Goal: Task Accomplishment & Management: Manage account settings

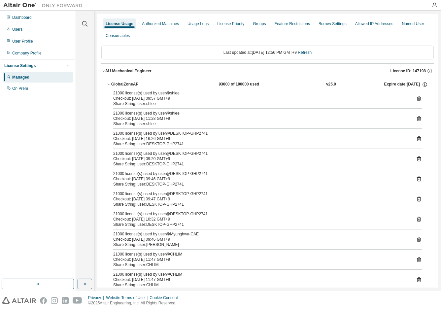
scroll to position [99, 0]
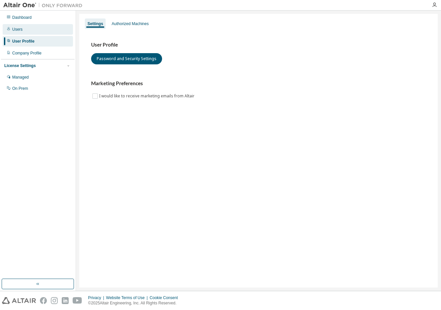
click at [32, 31] on div "Users" at bounding box center [38, 29] width 70 height 11
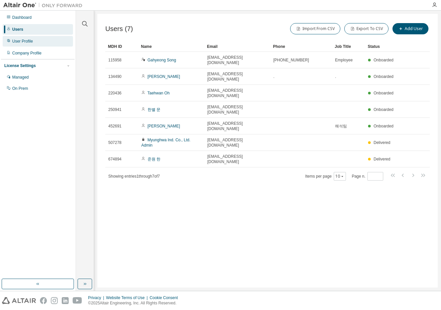
click at [35, 43] on div "User Profile" at bounding box center [38, 41] width 70 height 11
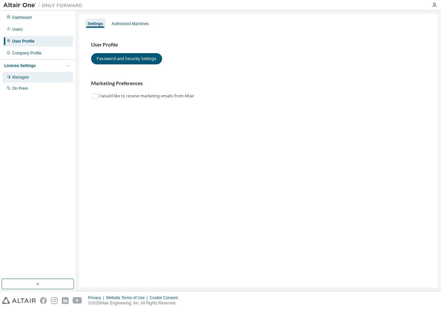
click at [30, 78] on div "Managed" at bounding box center [38, 77] width 70 height 11
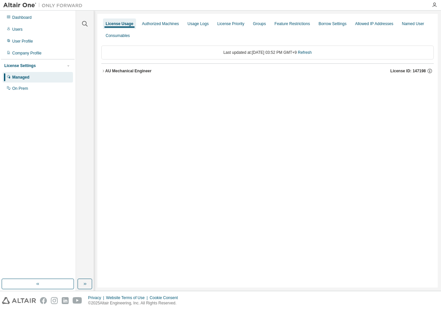
click at [161, 63] on div "Last updated at: Thu 2025-09-04 03:52 PM GMT+9 Refresh AU Mechanical Engineer L…" at bounding box center [267, 62] width 332 height 41
click at [158, 68] on button "AU Mechanical Engineer License ID: 147198" at bounding box center [267, 71] width 332 height 15
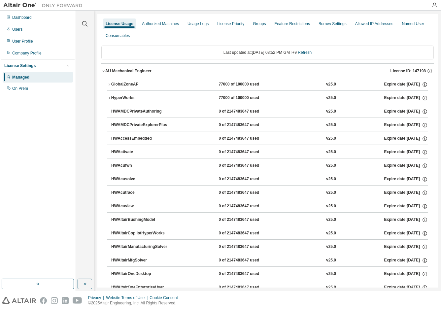
click at [187, 83] on div "GlobalZoneAP 77000 of 100000 used v25.0 Expire date: 2026-07-21" at bounding box center [269, 85] width 316 height 6
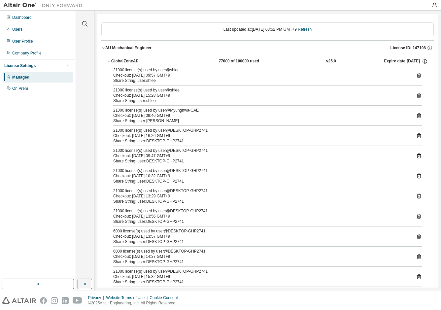
scroll to position [33, 0]
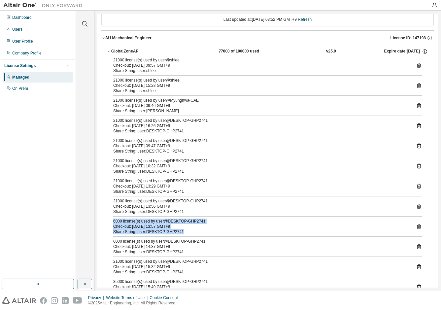
drag, startPoint x: 217, startPoint y: 216, endPoint x: 213, endPoint y: 231, distance: 15.4
click at [213, 231] on div "21000 license(s) used by user@shlee Checkout: 2025-09-04 09:57 GMT+9 Share Stri…" at bounding box center [267, 177] width 320 height 240
click at [213, 231] on div "Share String: user:DESKTOP-GHP2741" at bounding box center [259, 231] width 293 height 5
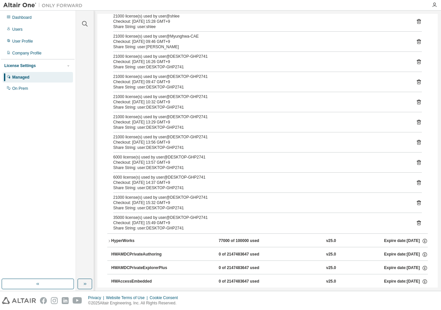
scroll to position [66, 0]
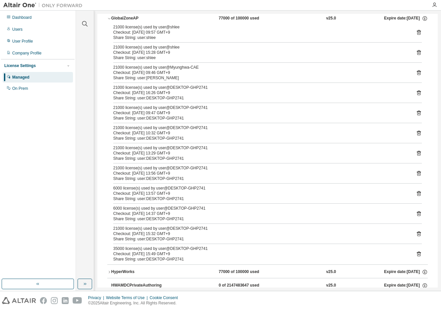
drag, startPoint x: 241, startPoint y: 232, endPoint x: 227, endPoint y: 246, distance: 20.1
click at [227, 246] on div "21000 license(s) used by user@shlee Checkout: 2025-09-04 09:57 GMT+9 Share Stri…" at bounding box center [267, 144] width 320 height 240
drag, startPoint x: 227, startPoint y: 246, endPoint x: 230, endPoint y: 248, distance: 3.4
click at [230, 248] on div "35000 license(s) used by user@DESKTOP-GHP2741" at bounding box center [259, 248] width 293 height 5
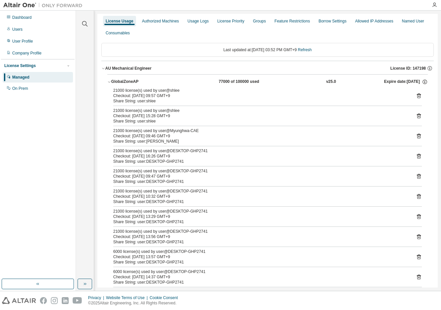
scroll to position [0, 0]
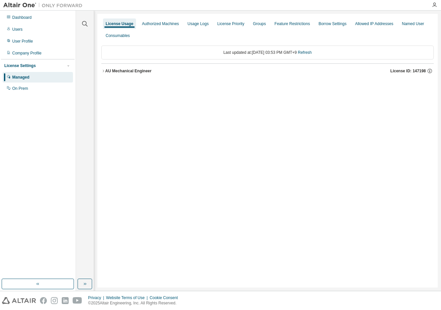
click at [147, 67] on button "AU Mechanical Engineer License ID: 147198" at bounding box center [267, 71] width 332 height 15
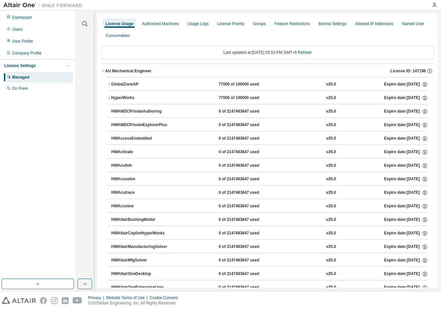
click at [132, 96] on div "HyperWorks" at bounding box center [140, 98] width 59 height 6
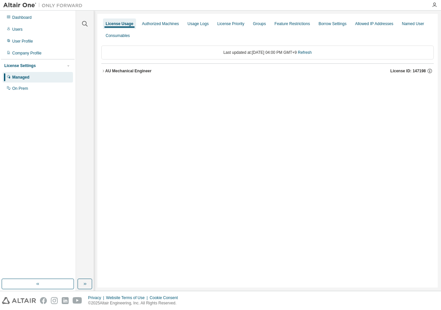
click at [174, 73] on div "AU Mechanical Engineer License ID: 147198" at bounding box center [269, 71] width 328 height 6
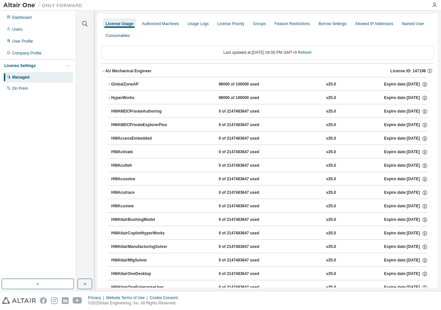
click at [110, 85] on icon "button" at bounding box center [109, 85] width 4 height 4
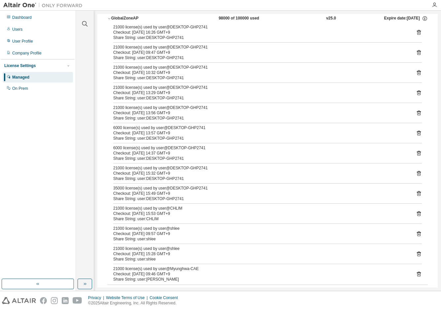
scroll to position [99, 0]
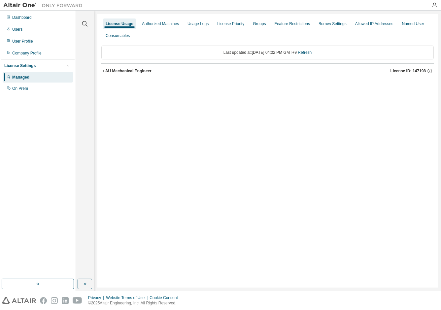
click at [102, 74] on button "AU Mechanical Engineer License ID: 147198" at bounding box center [267, 71] width 332 height 15
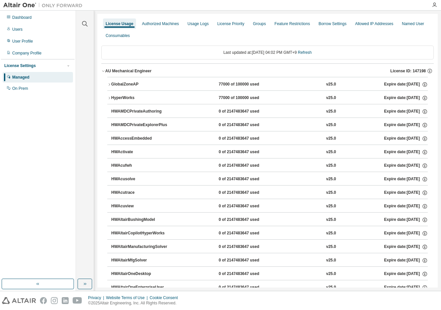
click at [129, 83] on div "GlobalZoneAP" at bounding box center [140, 85] width 59 height 6
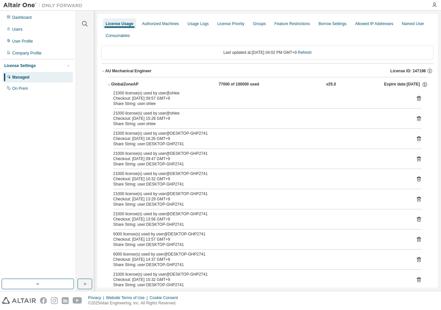
click at [98, 71] on div "Clear all Collapse on share string Yes No Only used licenses Yes No Only my usa…" at bounding box center [258, 151] width 365 height 280
click at [102, 71] on icon "button" at bounding box center [103, 71] width 4 height 4
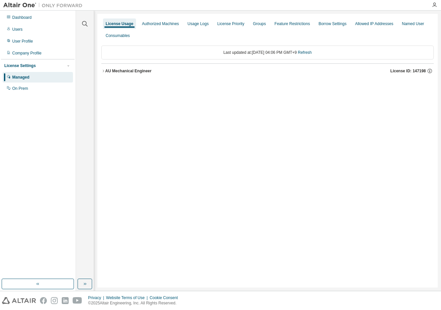
click at [112, 70] on div "AU Mechanical Engineer" at bounding box center [128, 70] width 46 height 5
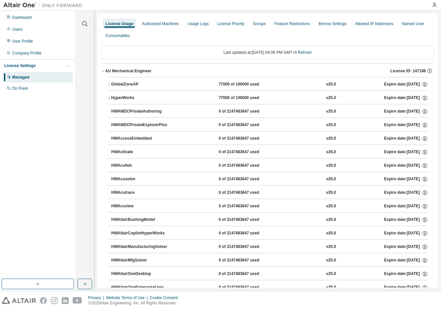
click at [128, 83] on div "GlobalZoneAP" at bounding box center [140, 85] width 59 height 6
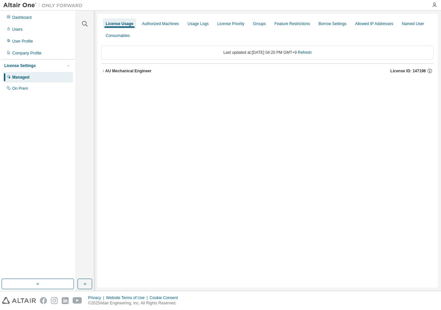
drag, startPoint x: 112, startPoint y: 71, endPoint x: 103, endPoint y: 72, distance: 8.9
click at [112, 71] on div "AU Mechanical Engineer" at bounding box center [128, 70] width 46 height 5
click at [108, 72] on div "AU Mechanical Engineer" at bounding box center [128, 70] width 46 height 5
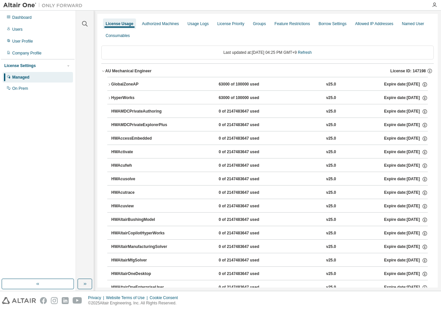
click at [128, 83] on div "GlobalZoneAP" at bounding box center [140, 85] width 59 height 6
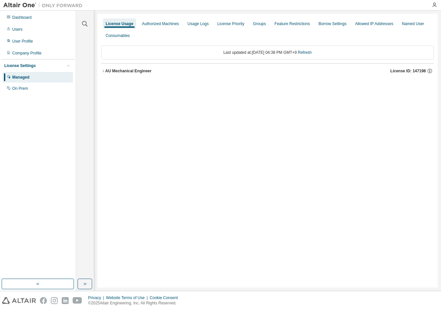
click at [163, 72] on div "AU Mechanical Engineer License ID: 147198" at bounding box center [269, 71] width 328 height 6
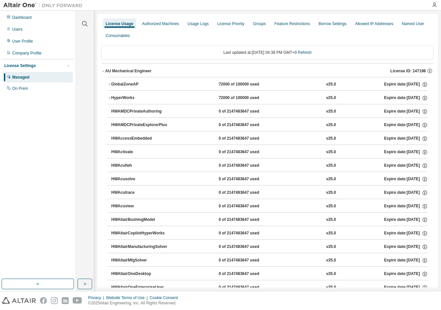
click at [169, 86] on div "GlobalZoneAP" at bounding box center [140, 85] width 59 height 6
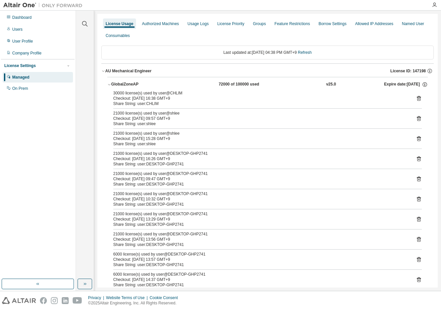
click at [169, 85] on div "GlobalZoneAP" at bounding box center [140, 85] width 59 height 6
